Goal: Use online tool/utility: Utilize a website feature to perform a specific function

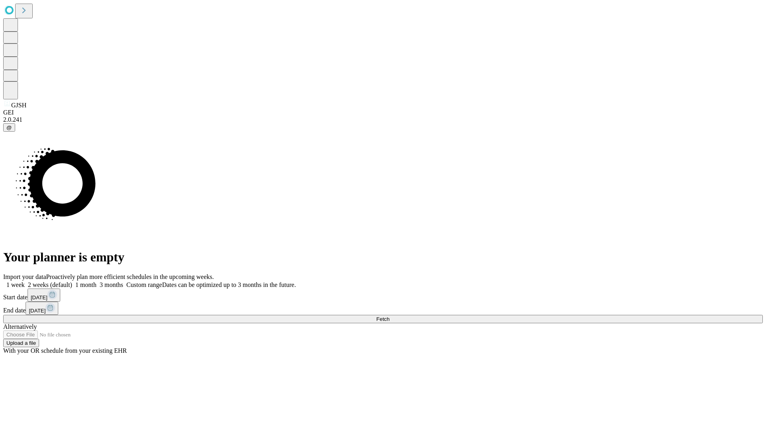
click at [389, 316] on span "Fetch" at bounding box center [382, 319] width 13 height 6
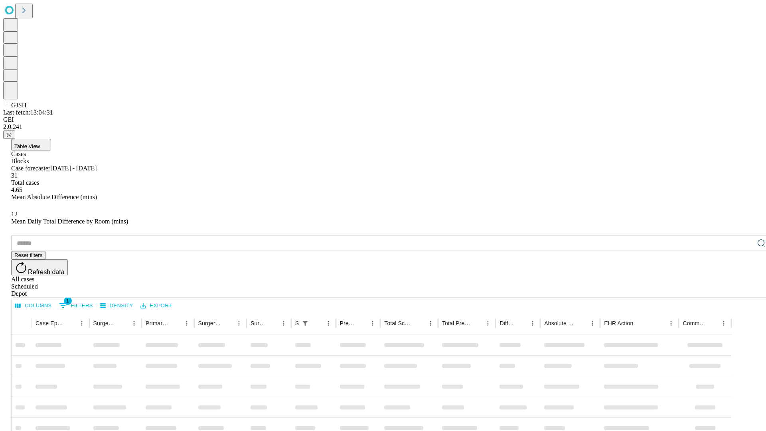
click at [40, 143] on span "Table View" at bounding box center [27, 146] width 26 height 6
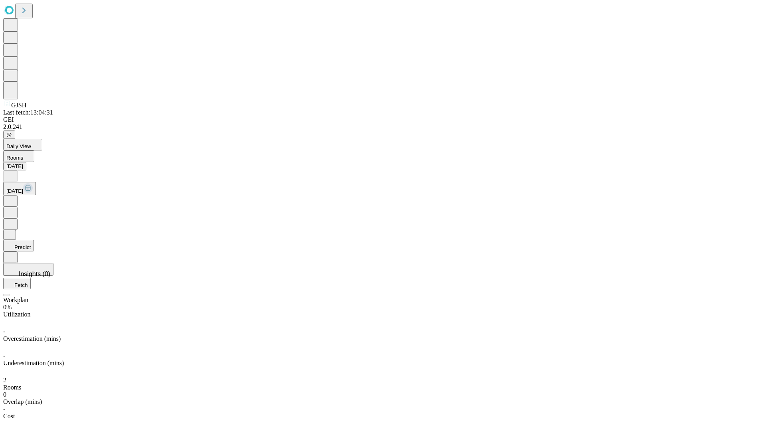
click at [34, 240] on button "Predict" at bounding box center [18, 246] width 31 height 12
